Goal: Find specific page/section: Find specific page/section

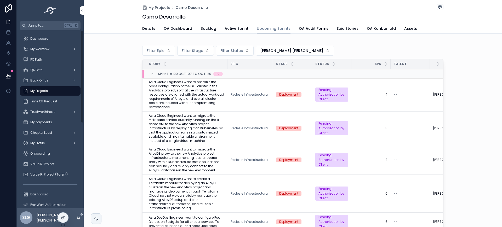
click at [0, 0] on icon at bounding box center [0, 0] width 0 height 0
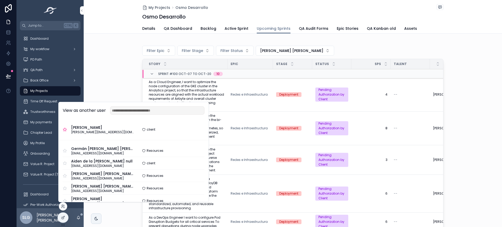
click at [0, 0] on button "Select" at bounding box center [0, 0] width 0 height 0
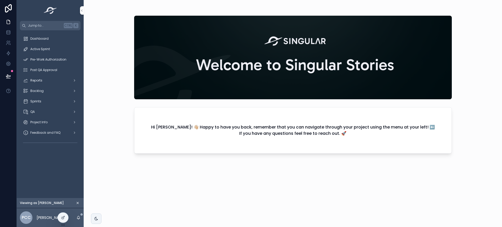
click at [62, 60] on span "Pre-Work Authorization" at bounding box center [48, 60] width 36 height 4
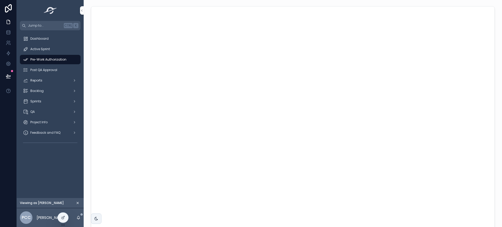
click at [61, 69] on div "Post QA Approval" at bounding box center [50, 70] width 54 height 8
click at [63, 57] on div "Pre-Work Authorization" at bounding box center [50, 59] width 54 height 8
click at [271, 3] on div "scrollable content" at bounding box center [293, 135] width 418 height 270
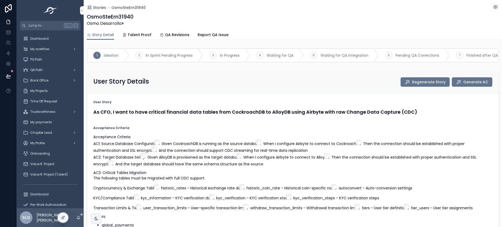
click at [135, 36] on span "Talent Proof" at bounding box center [140, 34] width 24 height 5
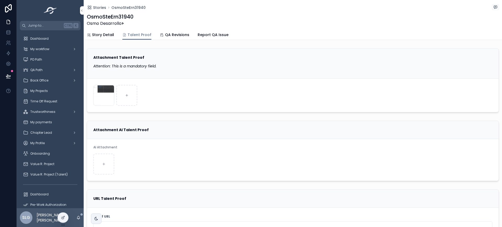
click at [108, 35] on span "Story Detail" at bounding box center [103, 34] width 22 height 5
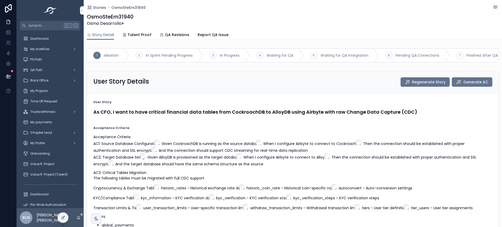
click at [248, 127] on form "User Story As CFO, I want to have critical financial data tables from Cockroach…" at bounding box center [293, 192] width 412 height 198
click at [197, 17] on div "OsmoSteErn31940 Osmo Desarrollo >" at bounding box center [293, 20] width 412 height 14
drag, startPoint x: 411, startPoint y: 118, endPoint x: 93, endPoint y: 115, distance: 317.5
click at [93, 115] on div "As CFO, I want to have critical financial data tables from CockroachDB to Alloy…" at bounding box center [292, 112] width 399 height 7
click at [0, 0] on icon "scrollable content" at bounding box center [0, 0] width 0 height 0
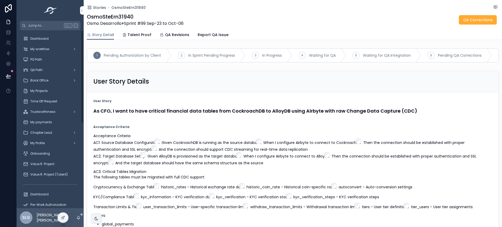
click at [0, 0] on icon at bounding box center [0, 0] width 0 height 0
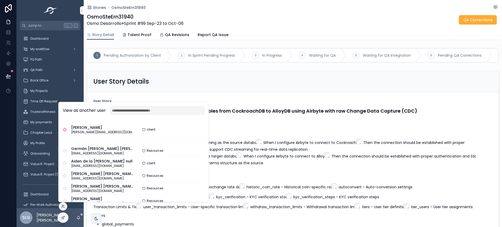
click at [0, 0] on button "Select" at bounding box center [0, 0] width 0 height 0
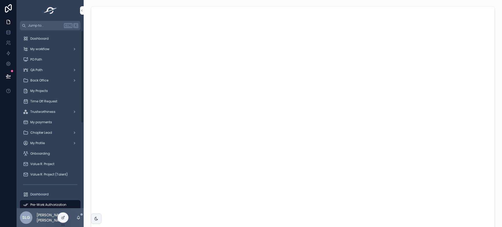
click at [58, 206] on span "Pre-Work Authorization" at bounding box center [48, 205] width 36 height 4
click at [36, 206] on span "Pre-Work Authorization" at bounding box center [48, 205] width 36 height 4
click at [65, 91] on div "My Projects" at bounding box center [50, 91] width 54 height 8
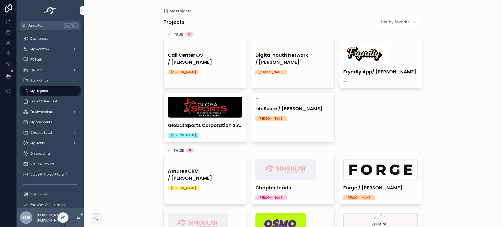
scroll to position [54, 0]
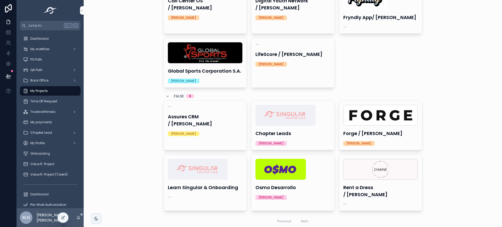
click at [287, 177] on img "scrollable content" at bounding box center [280, 169] width 50 height 21
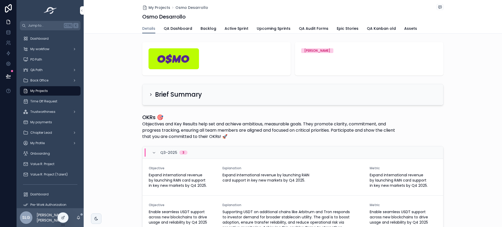
click at [274, 31] on span "Upcoming Sprints" at bounding box center [274, 28] width 34 height 5
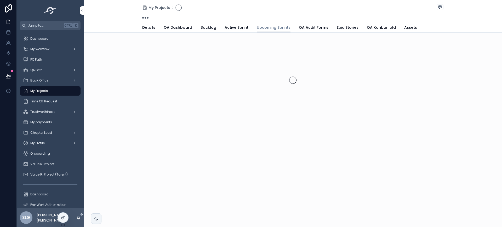
click at [225, 30] on span "Active Sprint" at bounding box center [237, 27] width 24 height 5
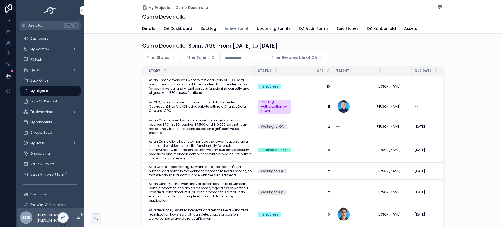
click at [206, 110] on span "As CFO, I want to have critical financial data tables from CockroachDB to Alloy…" at bounding box center [200, 106] width 103 height 13
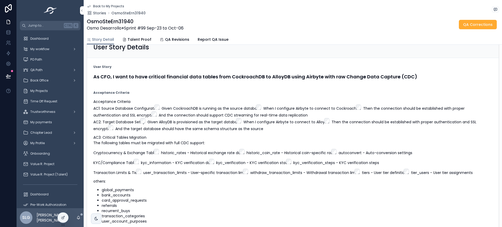
scroll to position [33, 0]
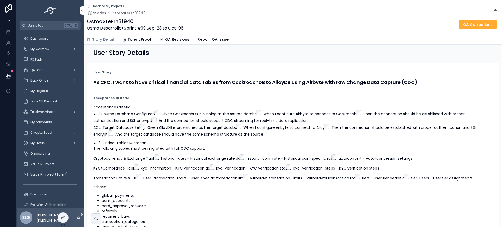
click at [102, 5] on span "Back to My Projects" at bounding box center [108, 6] width 31 height 4
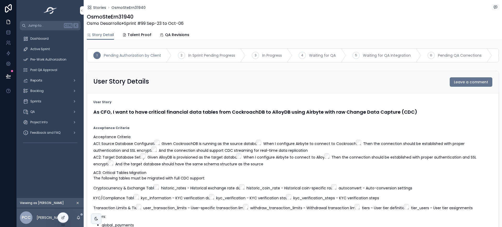
click at [102, 35] on span "Story Detail" at bounding box center [103, 34] width 22 height 5
click at [150, 22] on span "Osmo Desarrollo > Sprint #99 Sep-23 to Oct-06" at bounding box center [135, 23] width 97 height 6
click at [59, 58] on span "Pre-Work Authorization" at bounding box center [48, 60] width 36 height 4
